Goal: Task Accomplishment & Management: Manage account settings

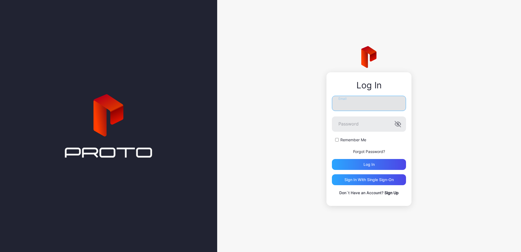
click at [349, 104] on input "Email" at bounding box center [369, 103] width 74 height 15
type input "**********"
click at [332, 159] on button "Log in" at bounding box center [369, 164] width 74 height 11
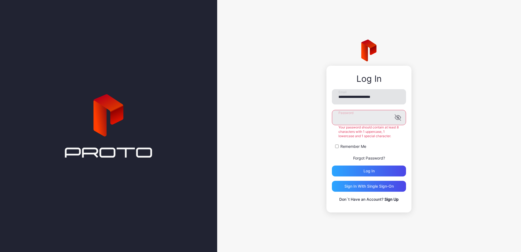
click at [332, 165] on button "Log in" at bounding box center [369, 170] width 74 height 11
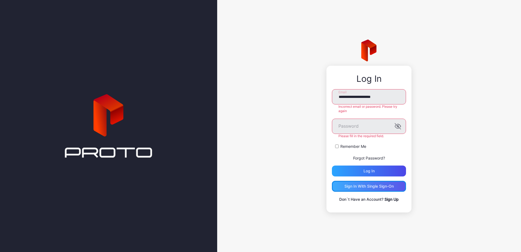
click at [376, 186] on div "Sign in With Single Sign-On" at bounding box center [368, 186] width 49 height 4
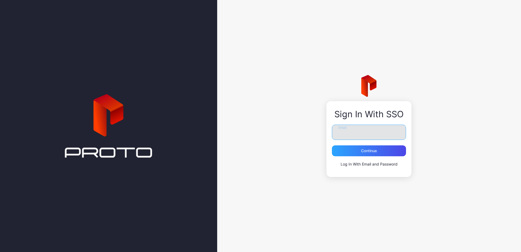
click at [355, 134] on input "Email" at bounding box center [369, 131] width 74 height 15
type input "**********"
click at [364, 147] on div "Continue" at bounding box center [369, 150] width 74 height 11
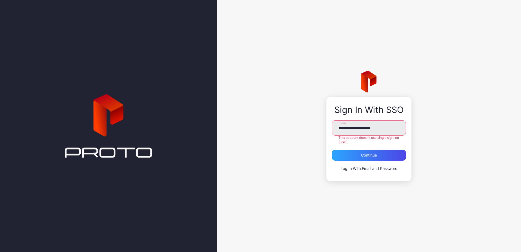
click at [362, 168] on link "Log In With Email and Password" at bounding box center [368, 168] width 57 height 5
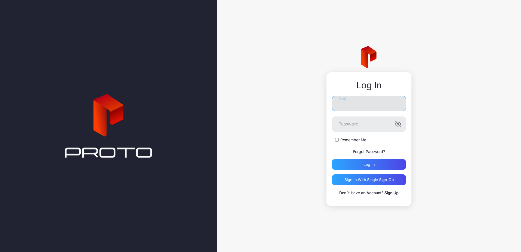
click at [349, 104] on input "Email" at bounding box center [369, 103] width 74 height 15
type input "**********"
click at [332, 159] on button "Log in" at bounding box center [369, 164] width 74 height 11
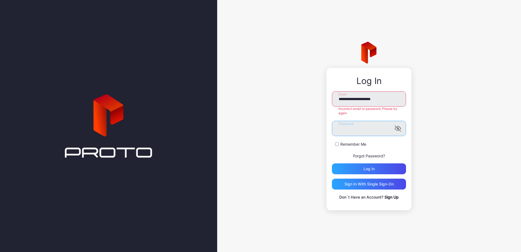
click at [332, 163] on button "Log in" at bounding box center [369, 168] width 74 height 11
click at [375, 155] on link "Forgot Password?" at bounding box center [369, 155] width 32 height 5
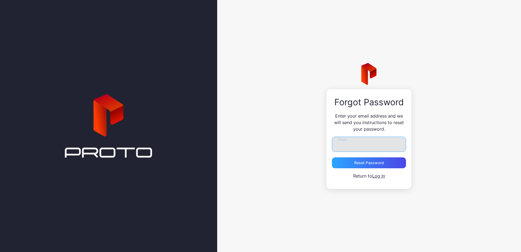
click at [348, 145] on input "Email" at bounding box center [369, 143] width 74 height 15
type input "**********"
click at [375, 162] on div "Reset Password" at bounding box center [369, 162] width 30 height 4
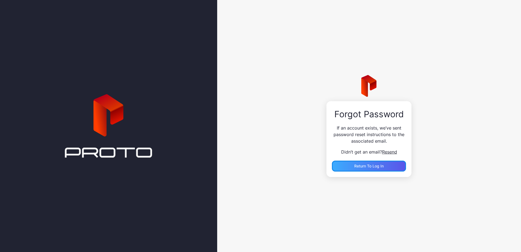
click at [371, 168] on span "Return to Log In" at bounding box center [368, 165] width 29 height 5
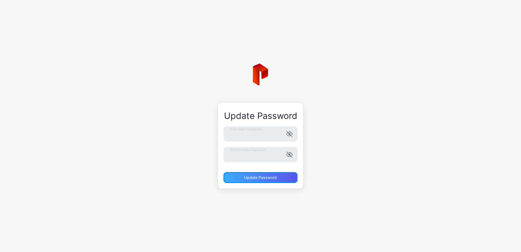
click at [256, 180] on div "Update Password" at bounding box center [260, 177] width 74 height 11
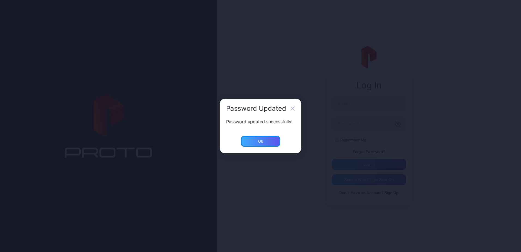
click at [256, 143] on div "Ok" at bounding box center [260, 141] width 39 height 11
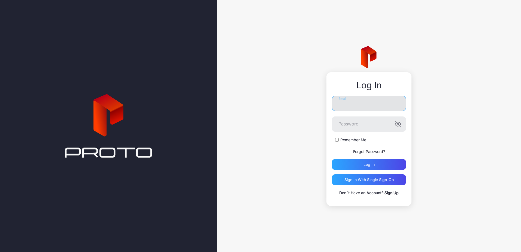
click at [377, 101] on input "Email" at bounding box center [369, 103] width 74 height 15
type input "**********"
click at [376, 163] on div "Log in" at bounding box center [369, 164] width 74 height 11
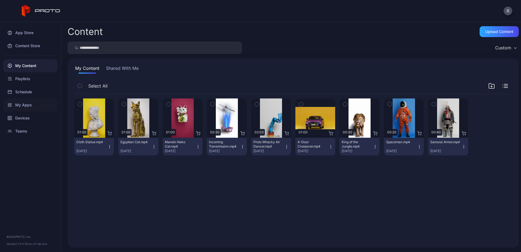
click at [36, 103] on div "My Apps" at bounding box center [30, 104] width 54 height 13
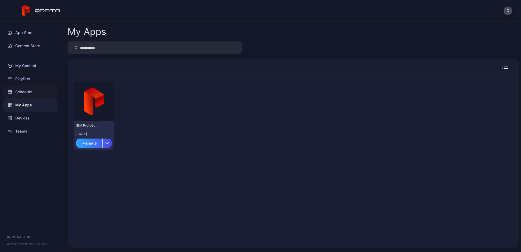
click at [36, 93] on div "Schedule" at bounding box center [30, 91] width 54 height 13
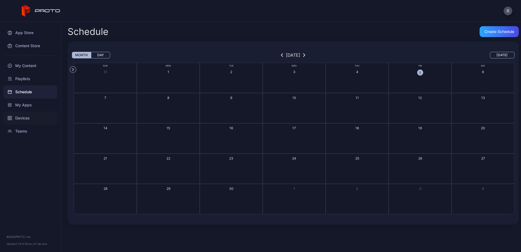
click at [39, 117] on div "Devices" at bounding box center [30, 117] width 54 height 13
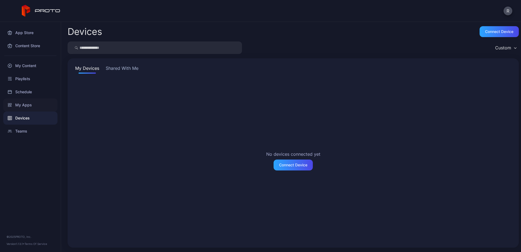
click at [37, 102] on div "My Apps" at bounding box center [30, 104] width 54 height 13
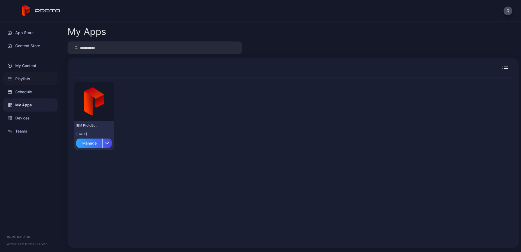
click at [36, 79] on div "Playlists" at bounding box center [30, 78] width 54 height 13
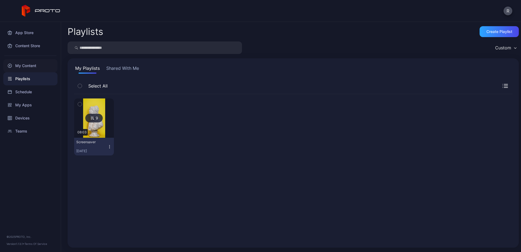
click at [36, 67] on div "My Content" at bounding box center [30, 65] width 54 height 13
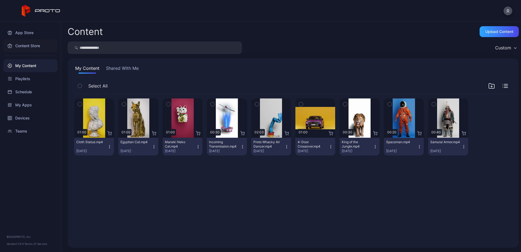
click at [32, 47] on div "Content Store" at bounding box center [30, 45] width 54 height 13
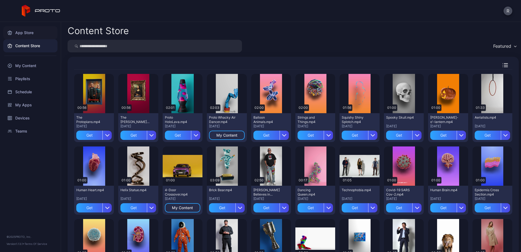
click at [35, 34] on div "App Store" at bounding box center [30, 32] width 54 height 13
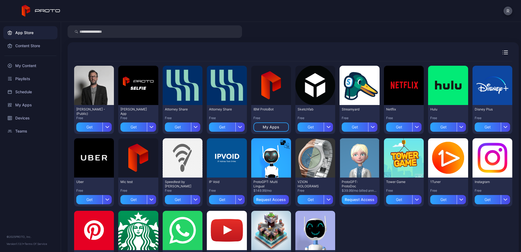
scroll to position [54, 0]
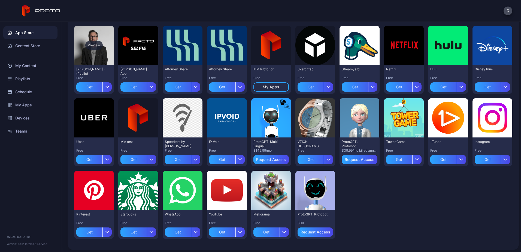
click at [95, 61] on div "Preview" at bounding box center [94, 45] width 40 height 39
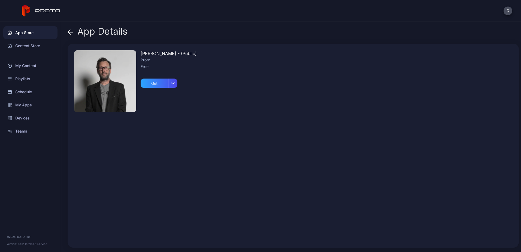
click at [154, 62] on div "Proto" at bounding box center [169, 60] width 56 height 7
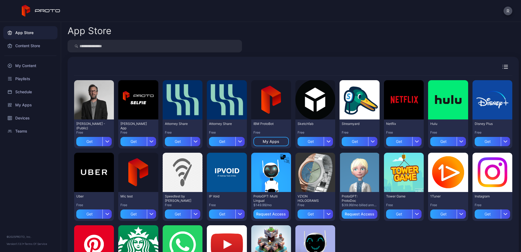
scroll to position [54, 0]
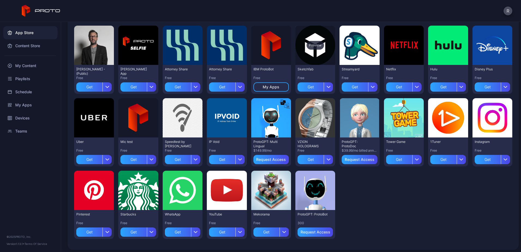
click at [312, 48] on div "Preview" at bounding box center [314, 45] width 17 height 9
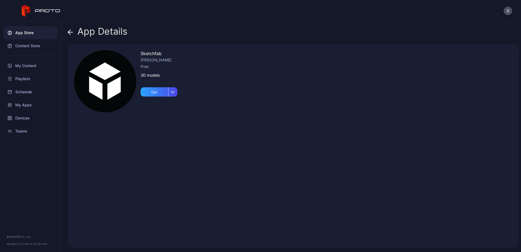
click at [200, 69] on div "Sketchfab [PERSON_NAME] Free 3D models Get" at bounding box center [293, 146] width 451 height 204
drag, startPoint x: 166, startPoint y: 63, endPoint x: 159, endPoint y: 62, distance: 7.5
click at [166, 63] on div "Free" at bounding box center [159, 66] width 37 height 7
click at [159, 61] on div "[PERSON_NAME]" at bounding box center [159, 60] width 37 height 7
click at [70, 31] on icon at bounding box center [70, 31] width 5 height 5
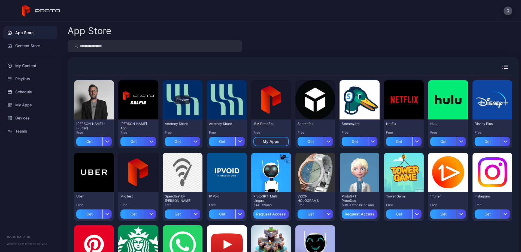
scroll to position [54, 0]
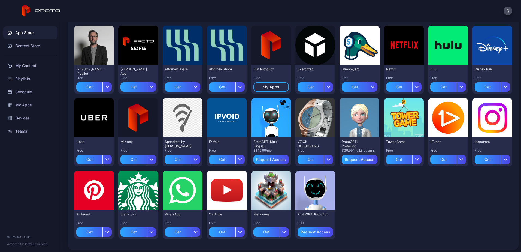
click at [369, 200] on div "Preview [PERSON_NAME] N Persona - (Public) Free Get Preview [PERSON_NAME] App F…" at bounding box center [293, 132] width 438 height 222
